Goal: Transaction & Acquisition: Purchase product/service

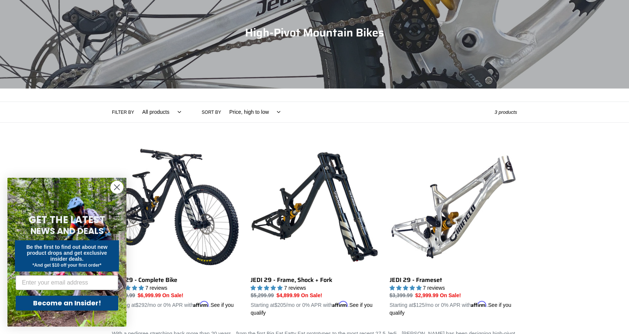
drag, startPoint x: 570, startPoint y: 149, endPoint x: 566, endPoint y: 147, distance: 4.0
click at [568, 149] on div "Collection: High-Pivot Mountain Bikes Filter by All products 29er BFCM23 BFCM24…" at bounding box center [314, 147] width 629 height 340
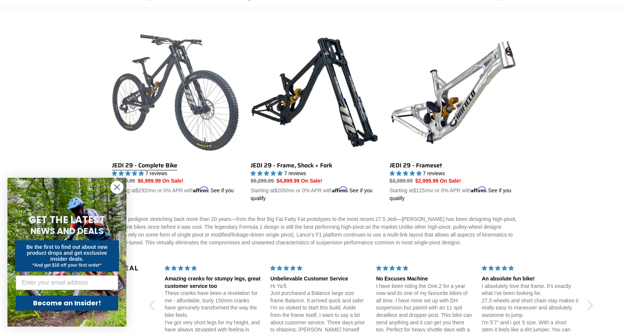
scroll to position [186, 0]
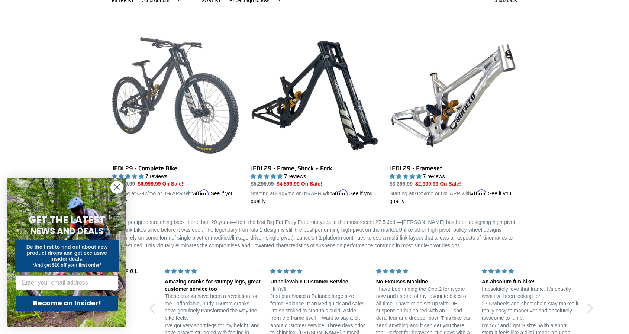
click at [180, 88] on link "JEDI 29 - Complete Bike" at bounding box center [175, 119] width 127 height 174
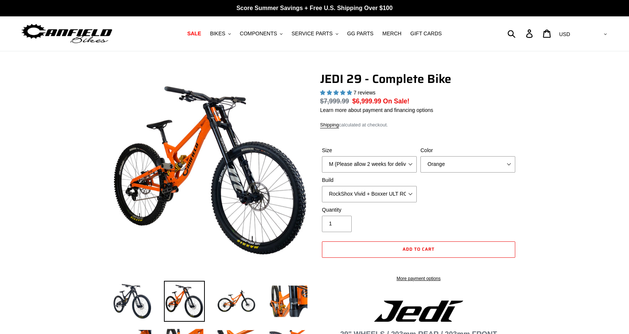
select select "highest-rating"
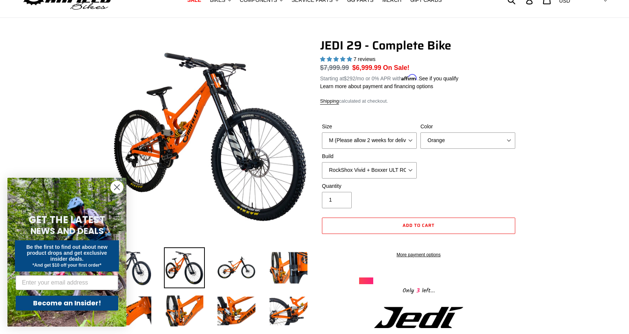
scroll to position [37, 0]
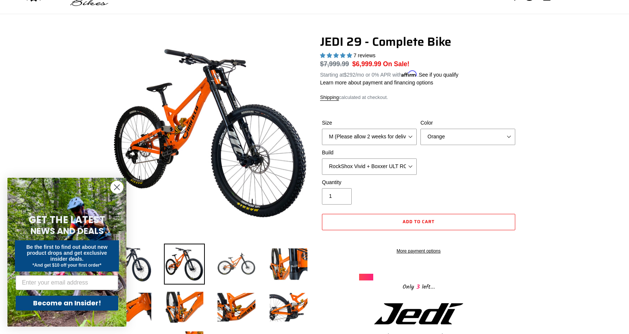
click at [220, 263] on img at bounding box center [236, 263] width 41 height 41
